Goal: Information Seeking & Learning: Find specific fact

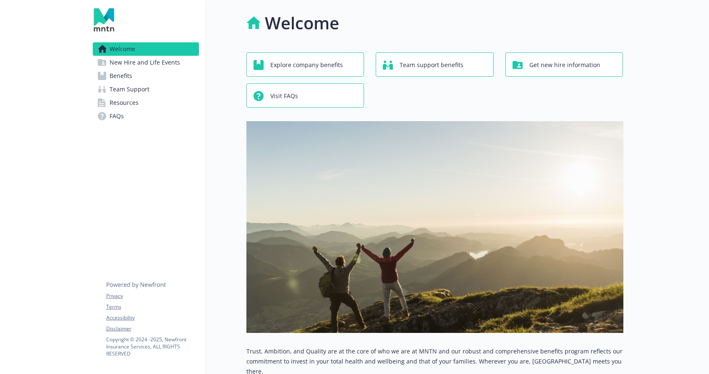
click at [120, 75] on span "Benefits" at bounding box center [121, 75] width 23 height 13
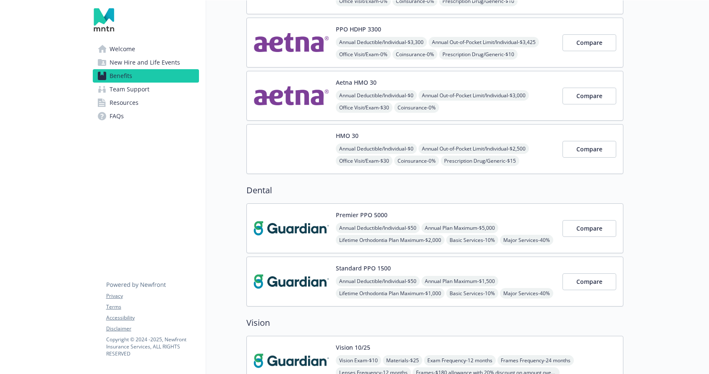
scroll to position [443, 0]
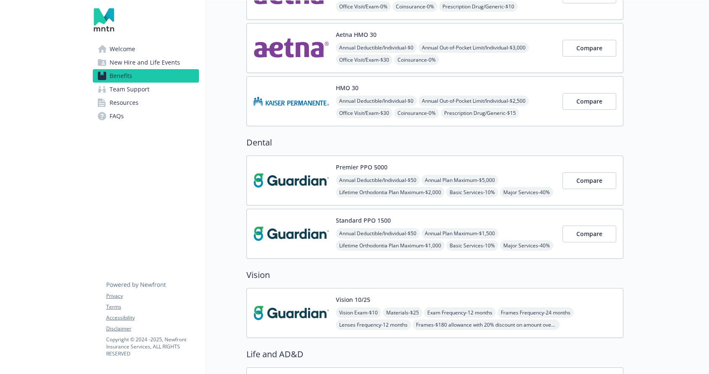
click at [263, 141] on h2 "Dental" at bounding box center [434, 142] width 377 height 13
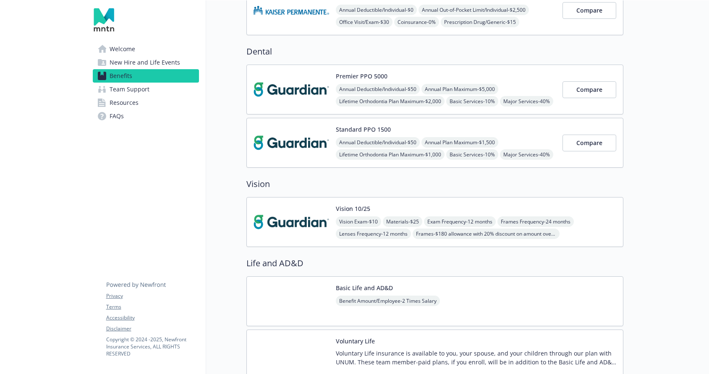
scroll to position [530, 0]
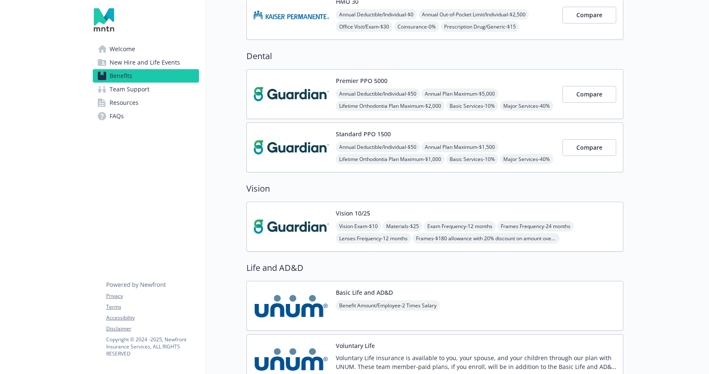
click at [293, 97] on img at bounding box center [291, 94] width 76 height 36
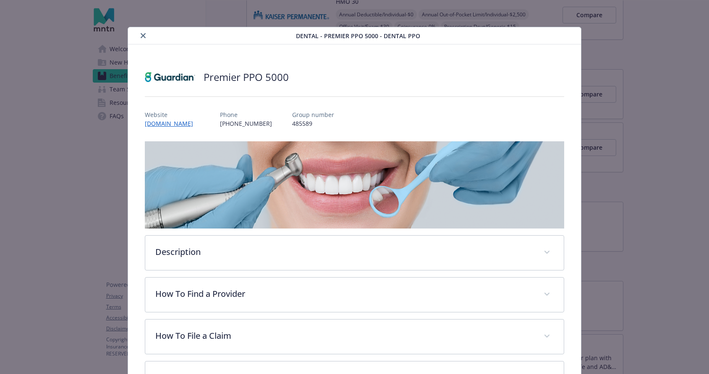
scroll to position [25, 0]
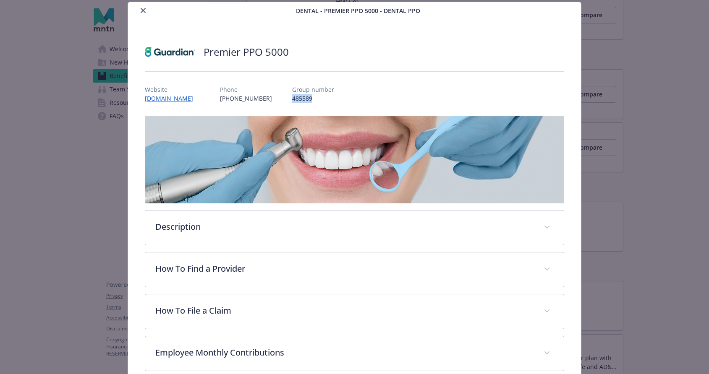
drag, startPoint x: 300, startPoint y: 99, endPoint x: 277, endPoint y: 102, distance: 23.6
click at [277, 102] on div "Website [DOMAIN_NAME] Phone [PHONE_NUMBER] Group number 485589" at bounding box center [354, 90] width 419 height 24
copy p "485589"
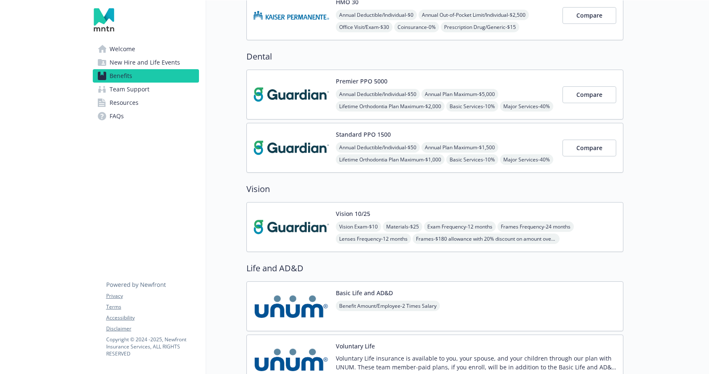
click at [279, 138] on img at bounding box center [291, 148] width 76 height 36
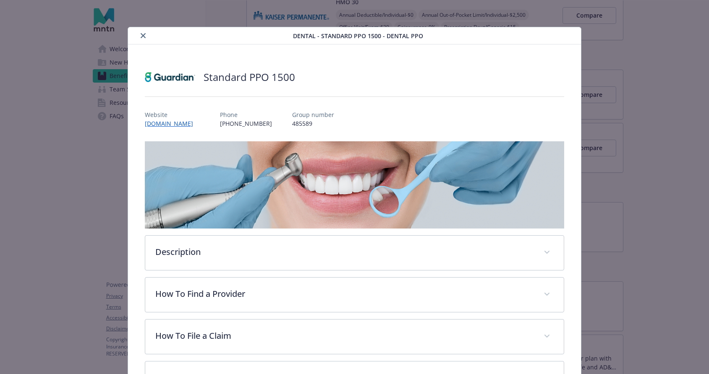
scroll to position [25, 0]
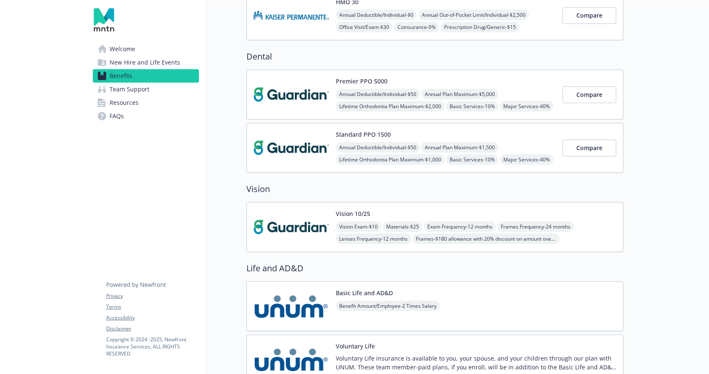
click at [298, 94] on img at bounding box center [291, 95] width 76 height 36
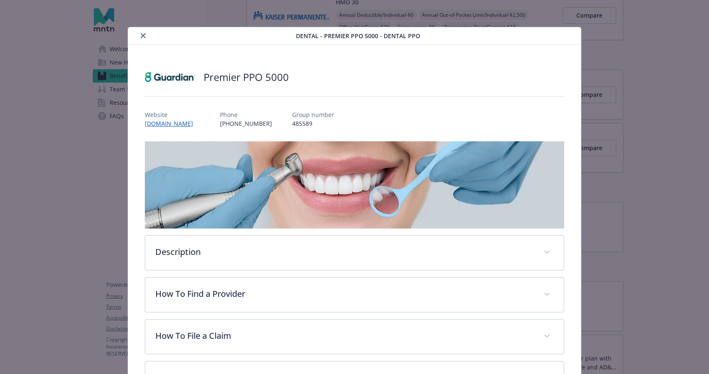
scroll to position [25, 0]
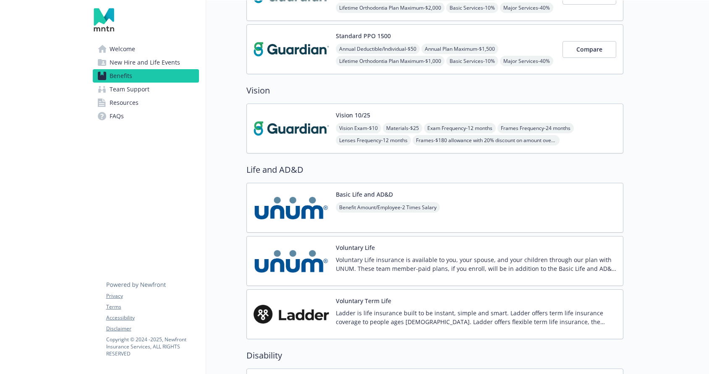
scroll to position [627, 0]
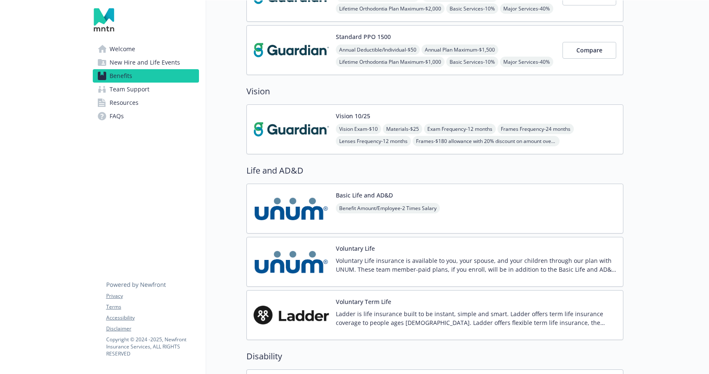
click at [289, 129] on img at bounding box center [291, 130] width 76 height 36
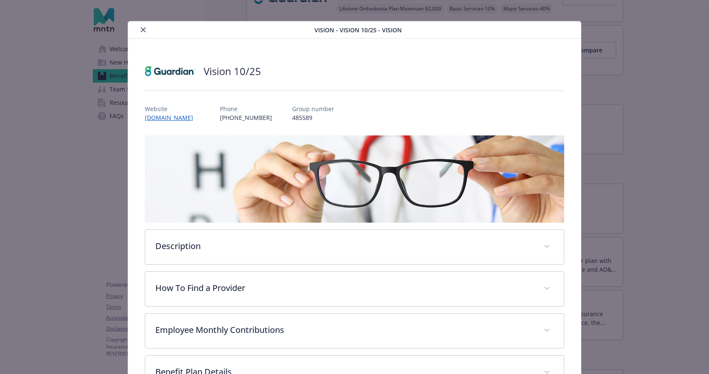
scroll to position [3, 0]
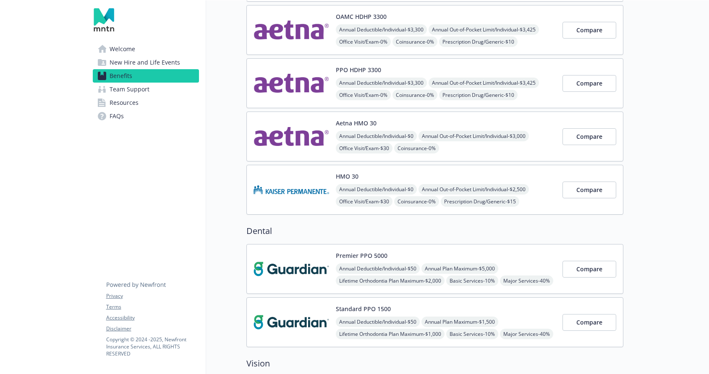
scroll to position [355, 0]
click at [522, 271] on div "Annual Deductible/Individual - $50 Annual Plan Maximum - $5,000 Lifetime Orthod…" at bounding box center [446, 280] width 220 height 35
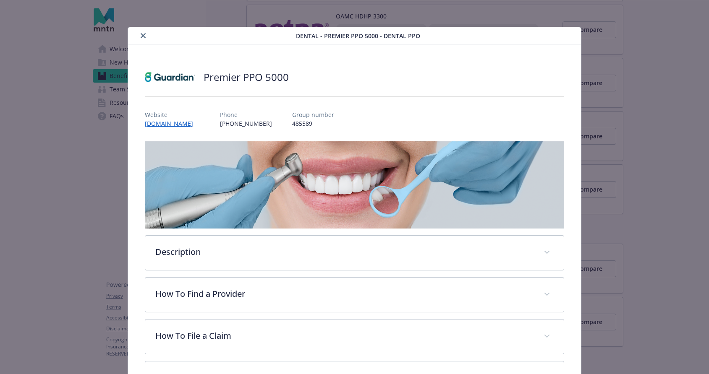
scroll to position [25, 0]
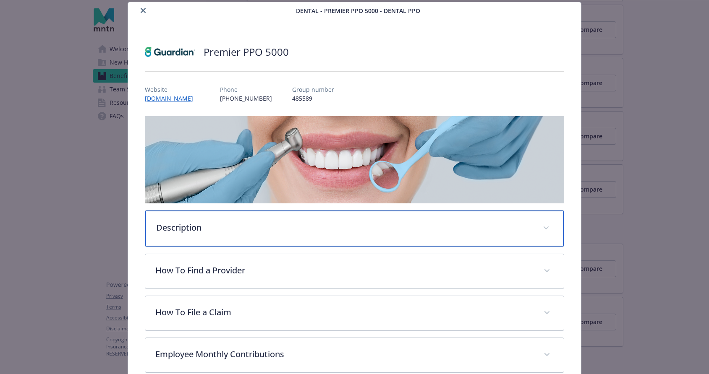
click at [371, 231] on p "Description" at bounding box center [344, 228] width 376 height 13
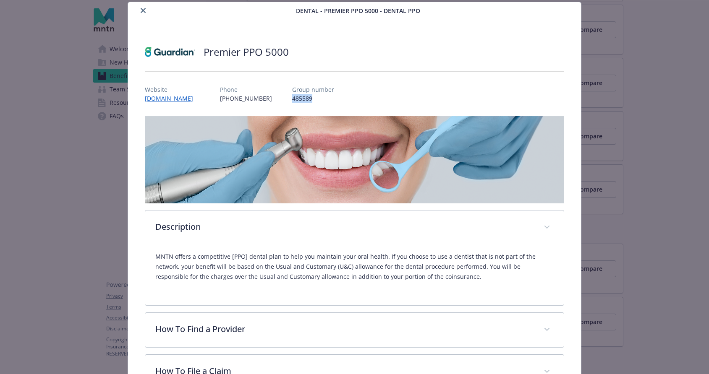
drag, startPoint x: 300, startPoint y: 99, endPoint x: 274, endPoint y: 100, distance: 25.2
click at [274, 100] on div "Website [DOMAIN_NAME] Phone [PHONE_NUMBER] Group number 485589" at bounding box center [354, 90] width 419 height 24
copy p "485589"
